Goal: Find specific page/section: Locate a particular part of the current website

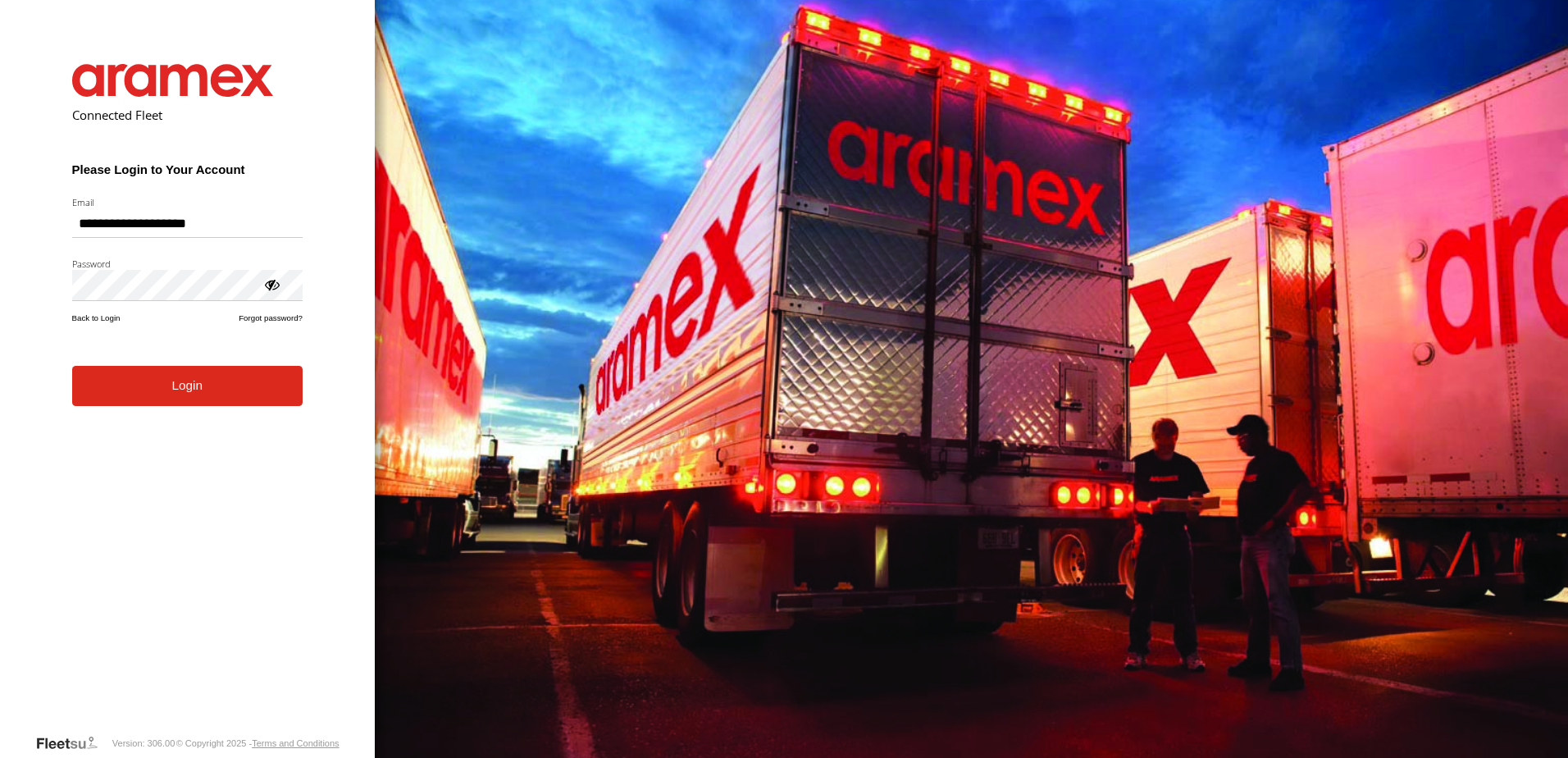
click at [196, 399] on button "Login" at bounding box center [187, 386] width 230 height 40
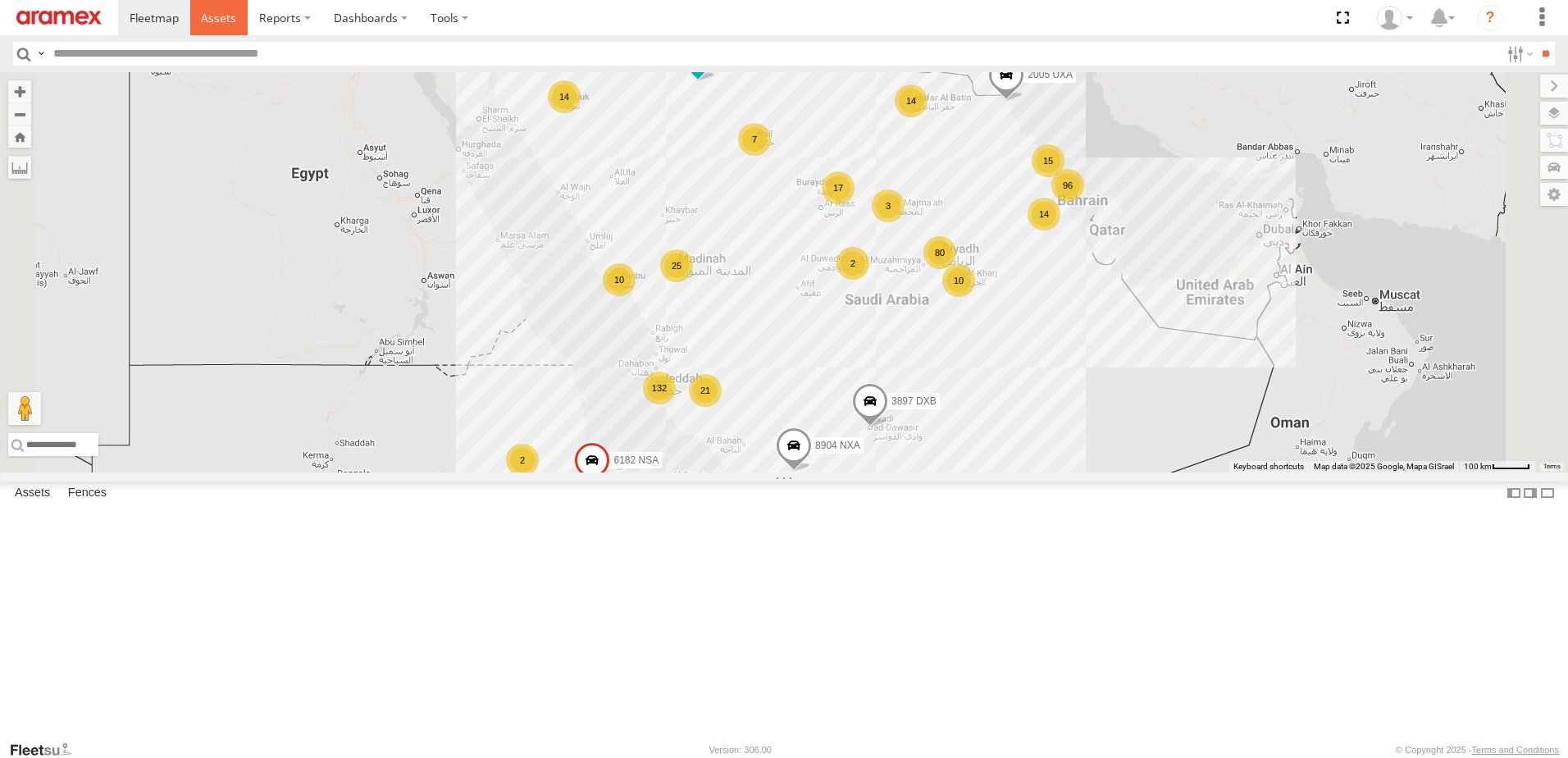
click at [223, 26] on link at bounding box center [219, 17] width 58 height 36
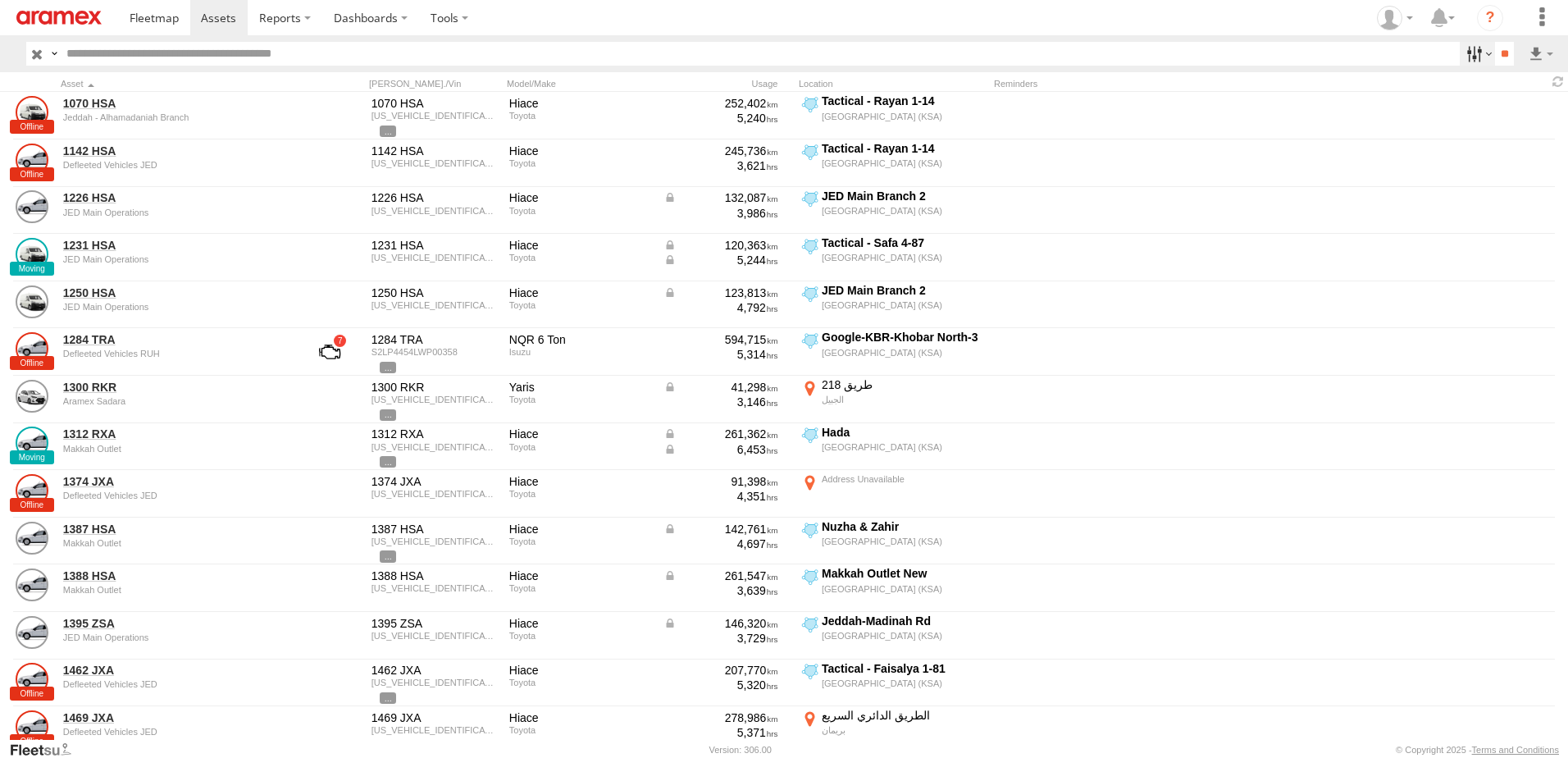
click at [1466, 43] on label at bounding box center [1478, 54] width 36 height 24
click at [0, 0] on span "Review" at bounding box center [0, 0] width 0 height 0
drag, startPoint x: 1406, startPoint y: 166, endPoint x: 1414, endPoint y: 184, distance: 19.7
click at [0, 0] on span "Investigate" at bounding box center [0, 0] width 0 height 0
click at [0, 0] on span "Offline" at bounding box center [0, 0] width 0 height 0
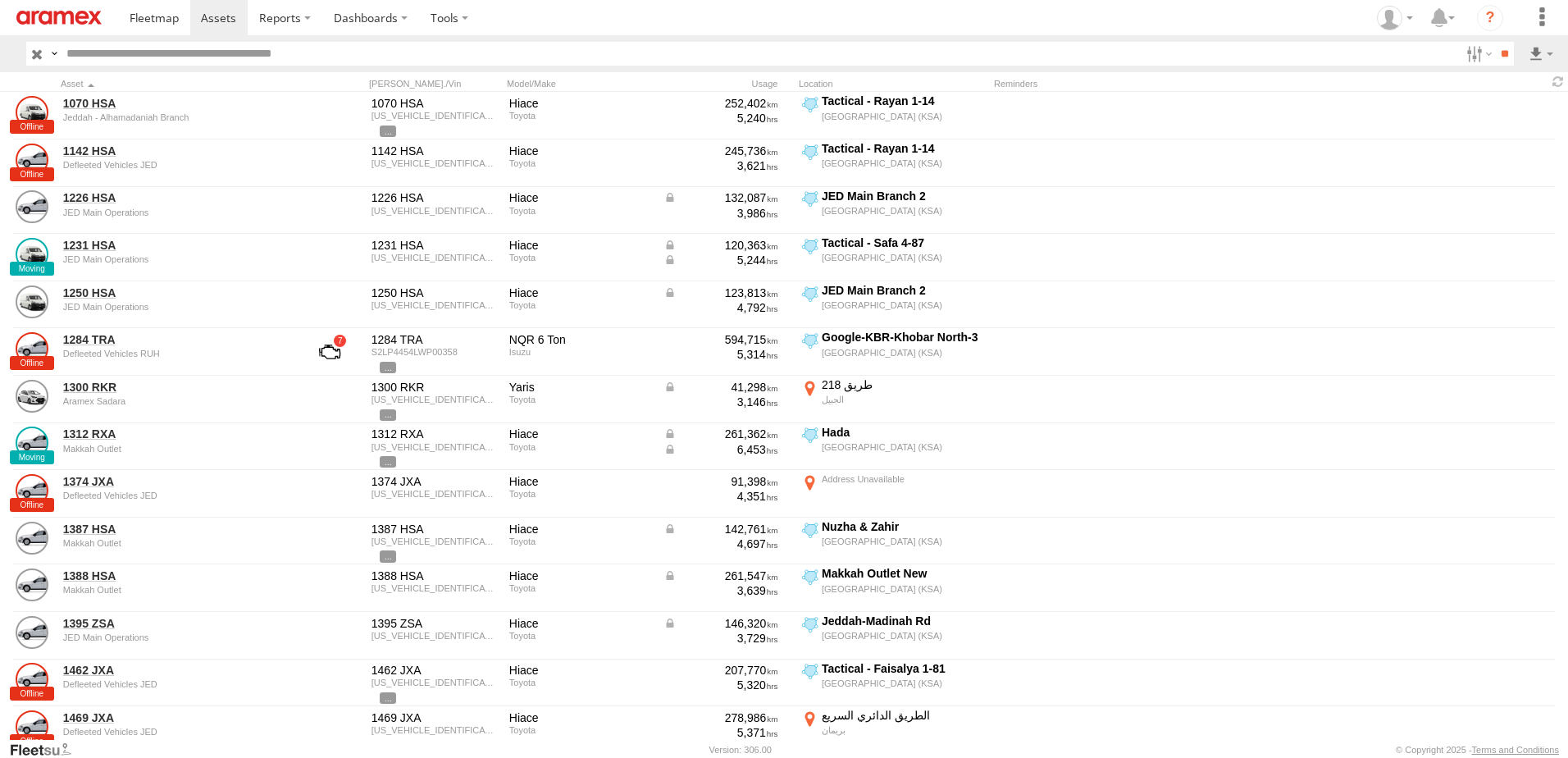
click at [0, 0] on span "Not Deployed" at bounding box center [0, 0] width 0 height 0
click at [0, 0] on span "Disabled" at bounding box center [0, 0] width 0 height 0
click at [0, 0] on span "RUH - [GEOGRAPHIC_DATA]" at bounding box center [0, 0] width 0 height 0
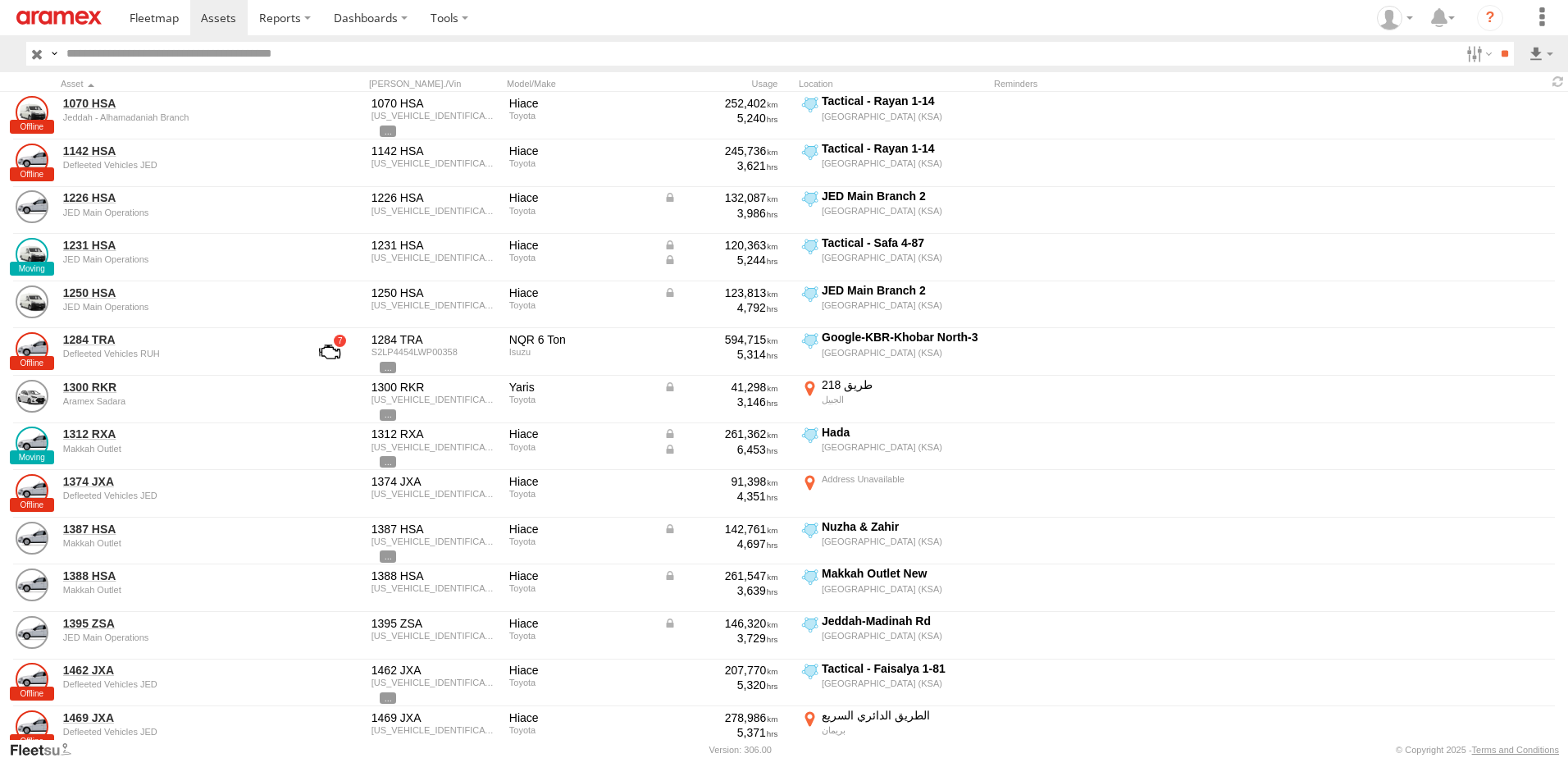
click at [0, 0] on div "Riyadh main operations" at bounding box center [0, 0] width 0 height 0
click at [0, 0] on span "RUH LH" at bounding box center [0, 0] width 0 height 0
click at [0, 0] on span "Defleeted Vehicles RUH" at bounding box center [0, 0] width 0 height 0
click at [1508, 52] on input "**" at bounding box center [1504, 54] width 19 height 24
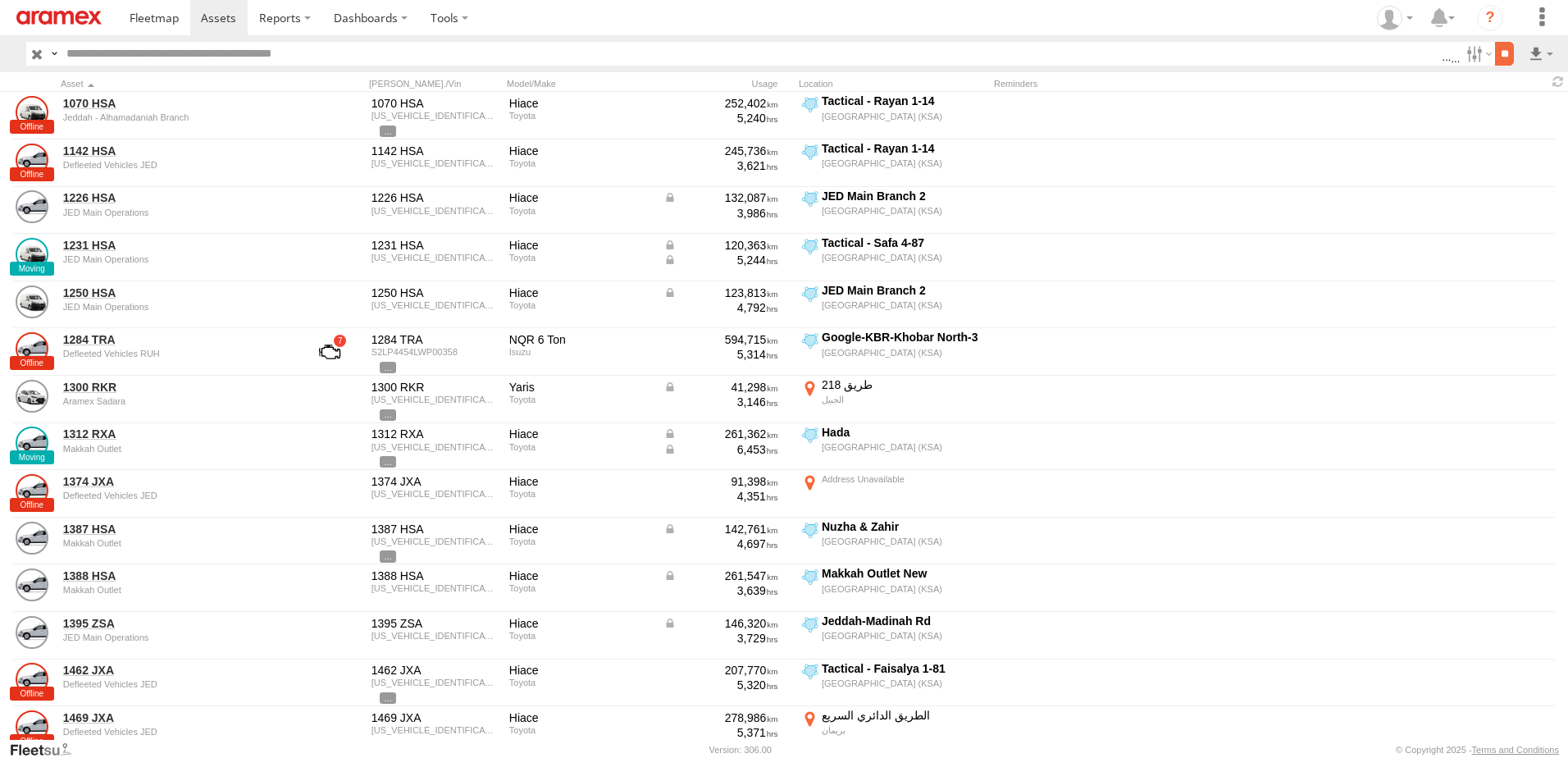
scroll to position [0, 0]
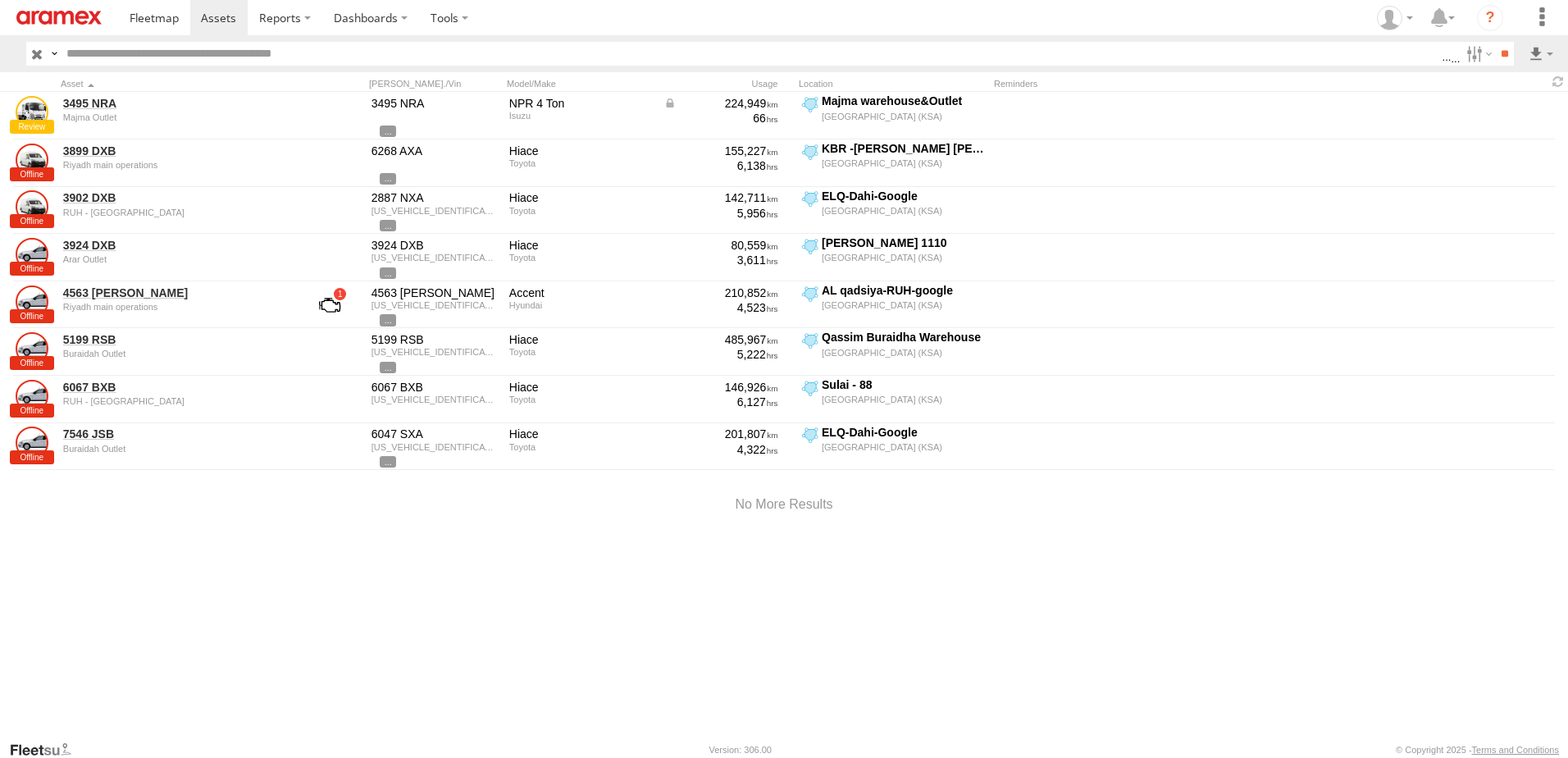
click at [36, 56] on input "button" at bounding box center [37, 54] width 21 height 24
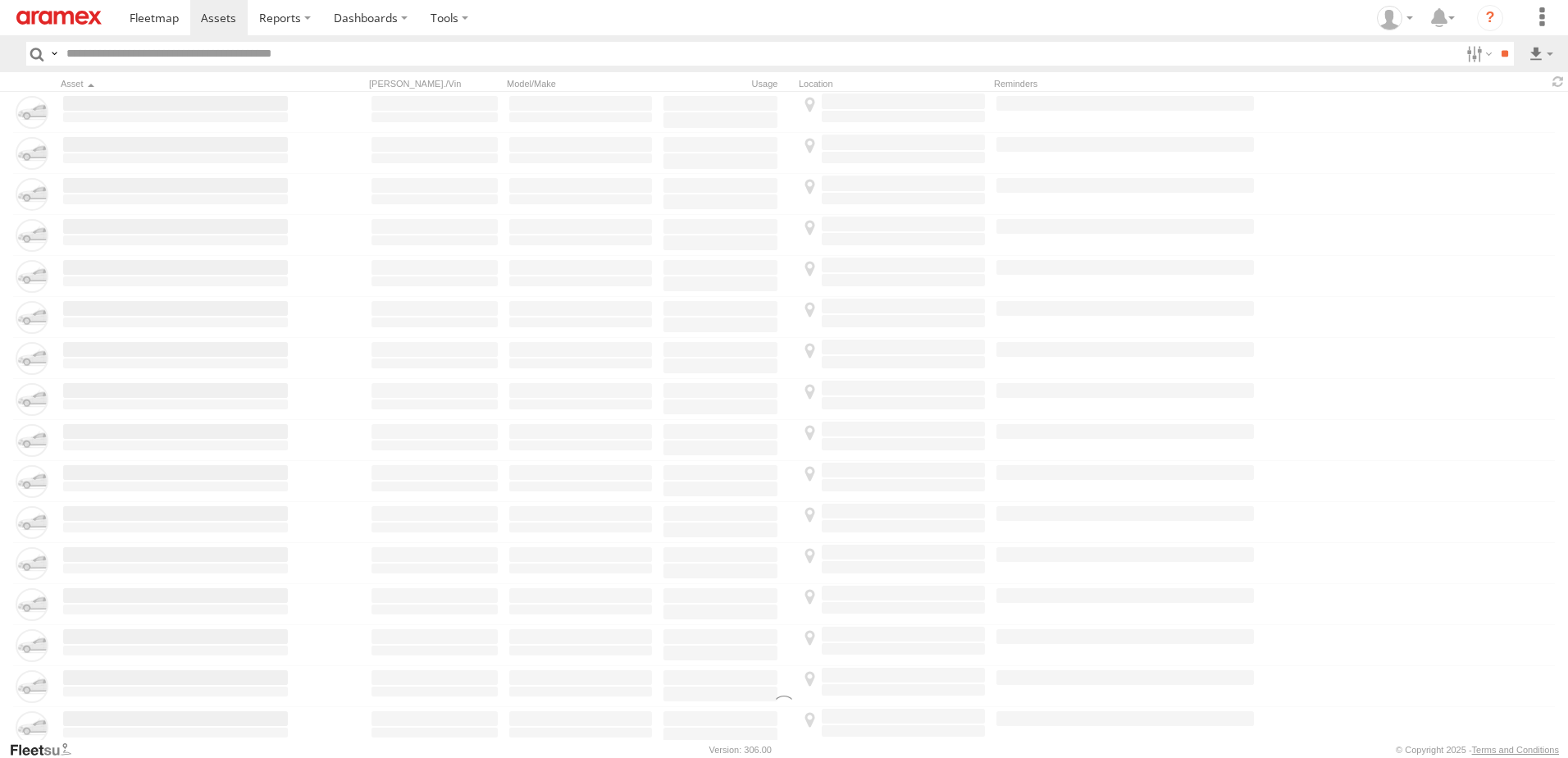
click at [119, 55] on input "text" at bounding box center [760, 54] width 1400 height 24
paste input "********"
type input "********"
click at [1495, 42] on input "**" at bounding box center [1504, 54] width 19 height 24
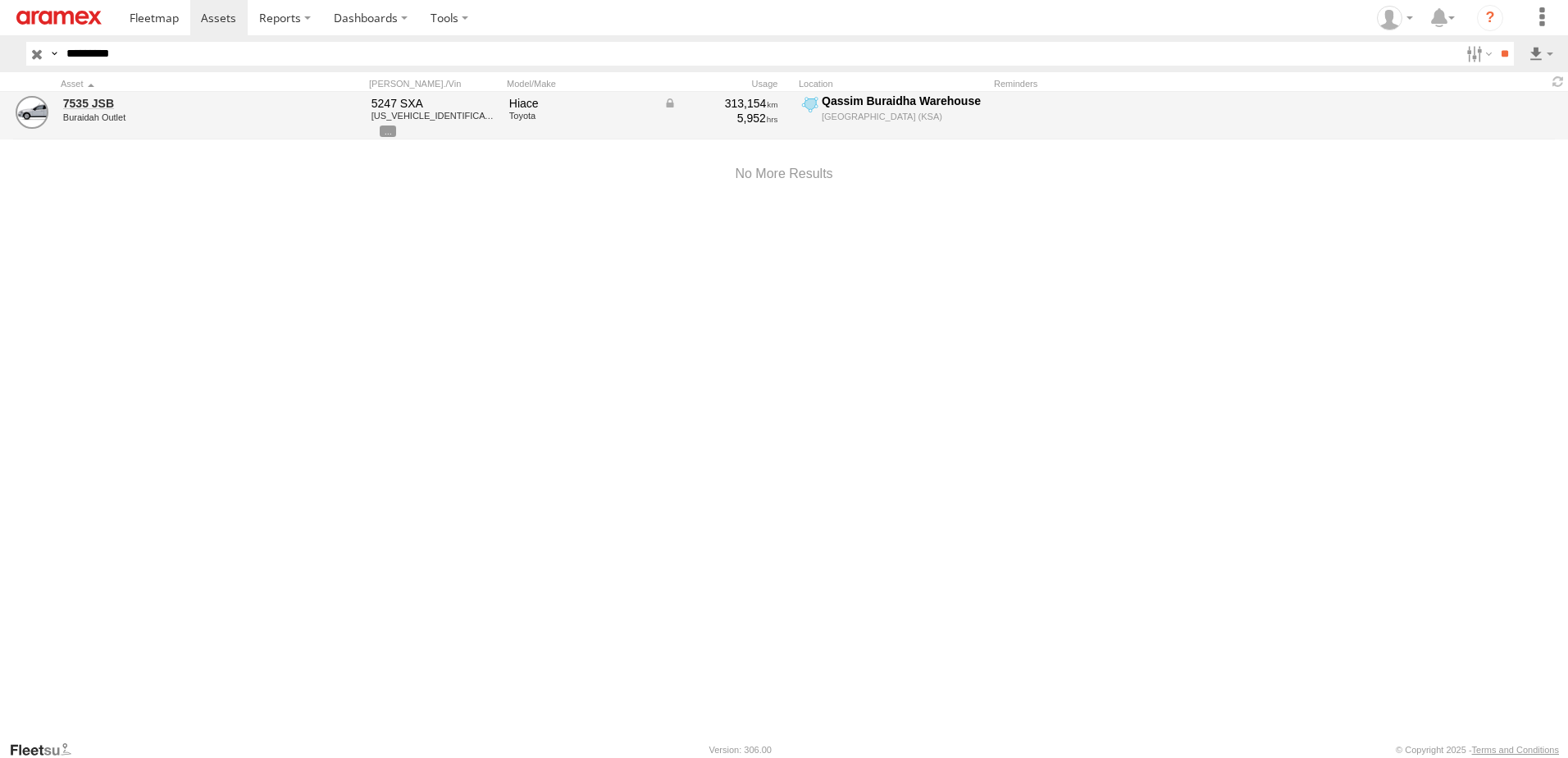
click at [94, 112] on div "Buraidah Outlet" at bounding box center [175, 117] width 225 height 10
click at [94, 106] on link "7535 JSB" at bounding box center [175, 103] width 225 height 15
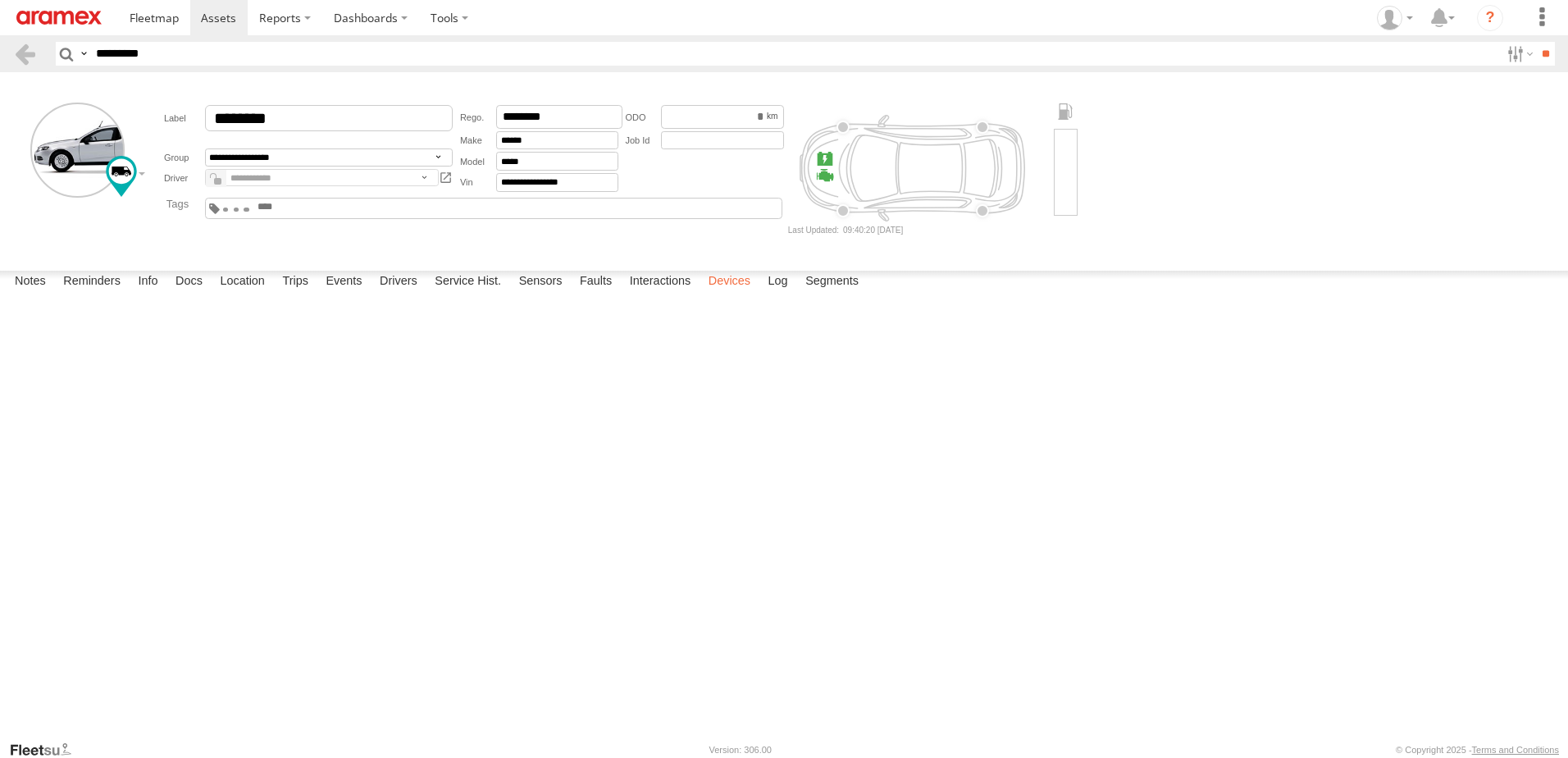
click at [737, 294] on label "Devices" at bounding box center [730, 281] width 58 height 23
